Goal: Navigation & Orientation: Find specific page/section

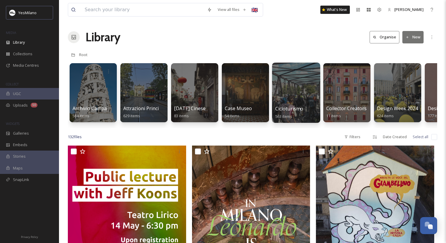
click at [302, 99] on div at bounding box center [296, 93] width 48 height 60
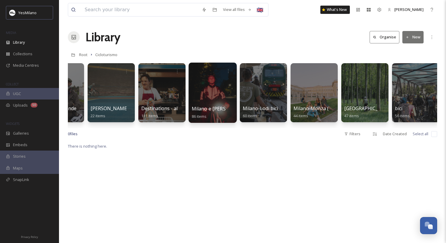
scroll to position [0, 38]
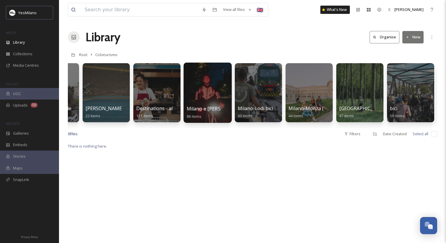
click at [240, 86] on div at bounding box center [258, 92] width 47 height 59
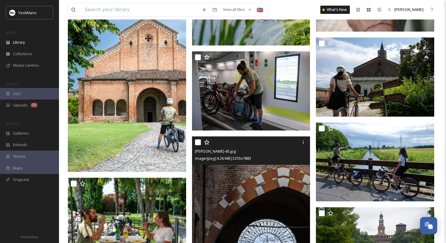
scroll to position [1895, 0]
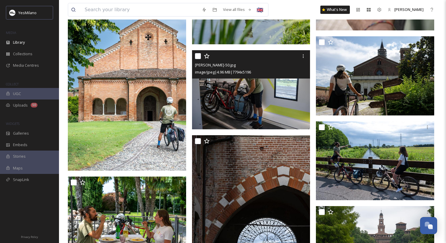
click at [272, 101] on img at bounding box center [251, 89] width 118 height 79
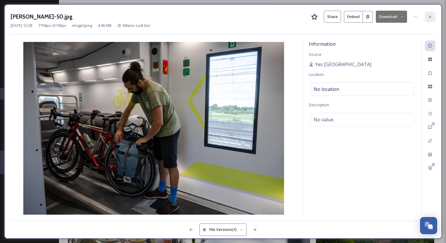
click at [432, 16] on icon at bounding box center [430, 16] width 5 height 5
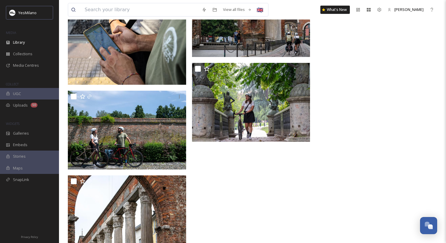
scroll to position [2422, 0]
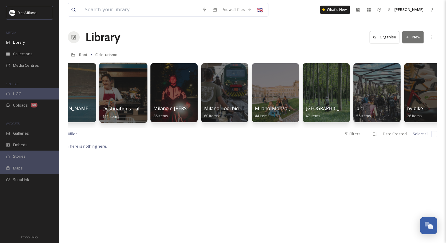
scroll to position [0, 87]
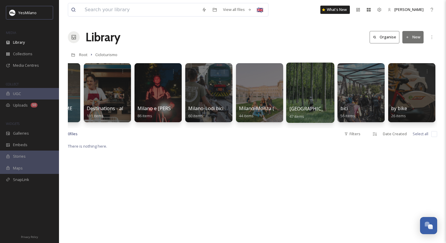
click at [304, 92] on div at bounding box center [310, 93] width 48 height 60
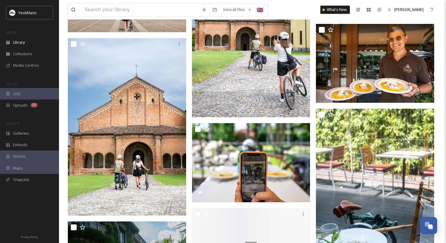
scroll to position [615, 0]
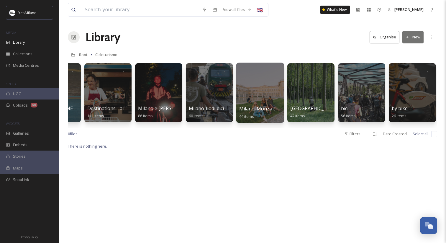
scroll to position [0, 87]
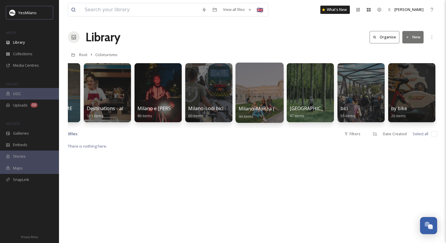
click at [268, 82] on div at bounding box center [260, 93] width 48 height 60
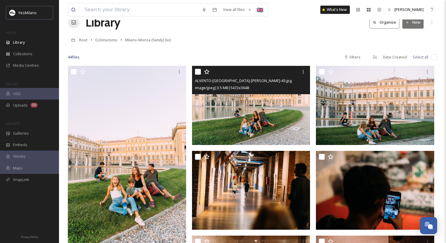
scroll to position [25, 0]
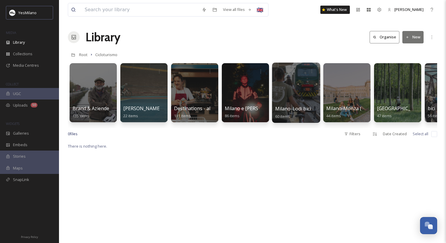
scroll to position [0, 87]
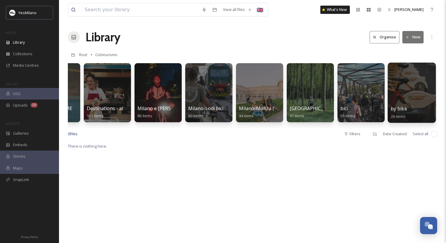
click at [422, 94] on div at bounding box center [412, 93] width 48 height 60
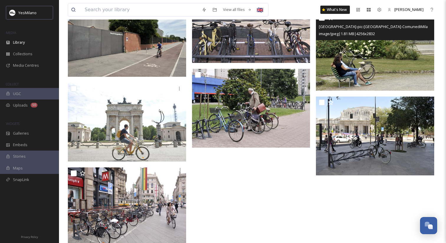
scroll to position [703, 0]
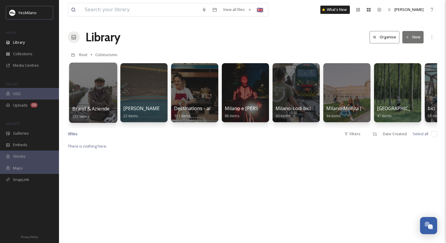
click at [108, 86] on div at bounding box center [93, 93] width 48 height 60
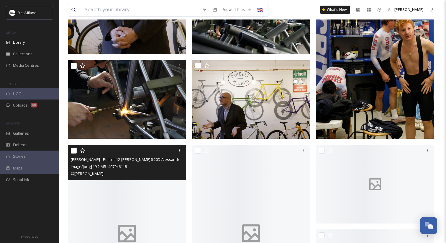
scroll to position [2095, 0]
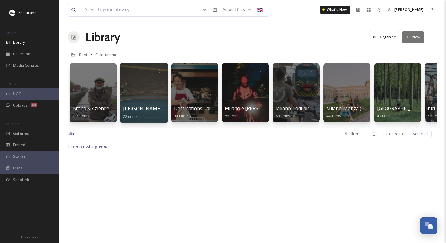
click at [155, 84] on div at bounding box center [144, 93] width 48 height 60
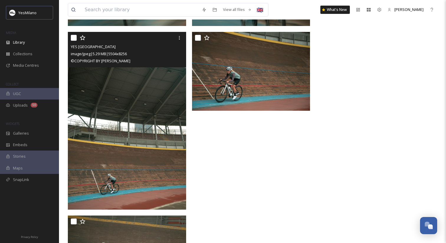
scroll to position [1211, 0]
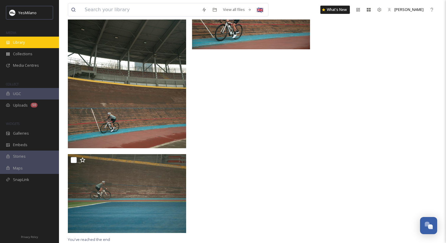
click at [32, 45] on div "Library" at bounding box center [29, 43] width 59 height 12
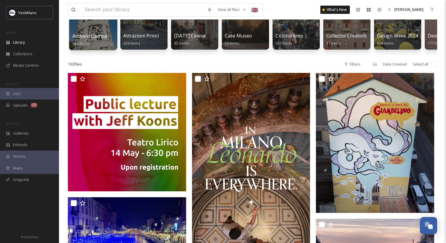
scroll to position [74, 0]
